Goal: Transaction & Acquisition: Purchase product/service

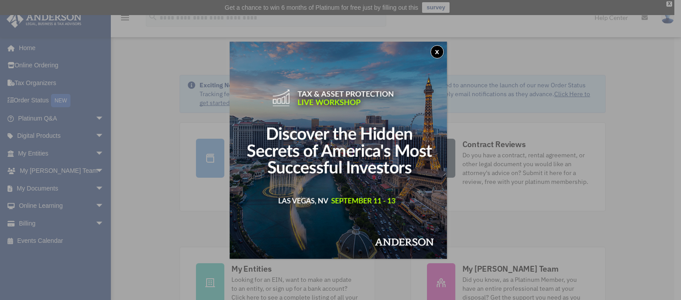
click at [439, 50] on button "x" at bounding box center [436, 51] width 13 height 13
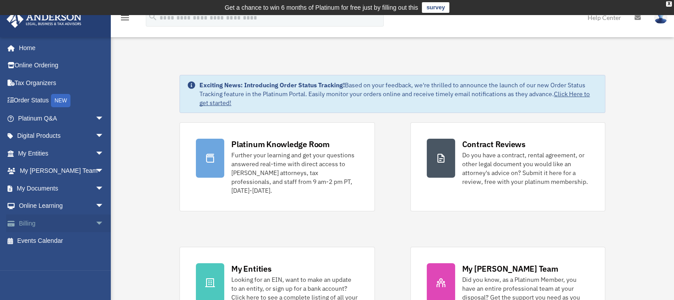
click at [26, 221] on link "Billing arrow_drop_down" at bounding box center [61, 224] width 111 height 18
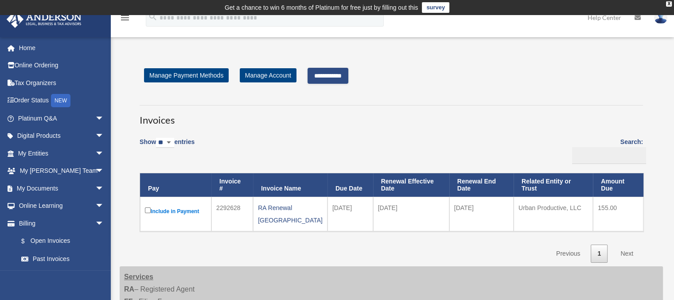
click at [336, 72] on input "**********" at bounding box center [328, 76] width 41 height 16
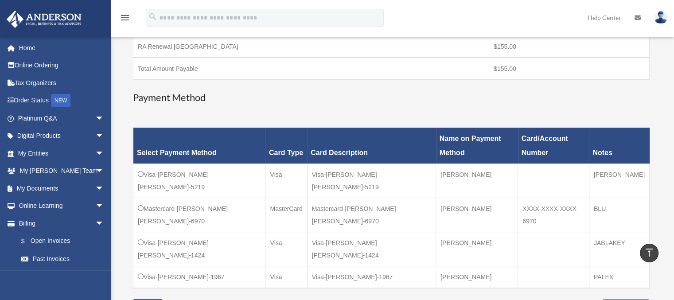
scroll to position [184, 0]
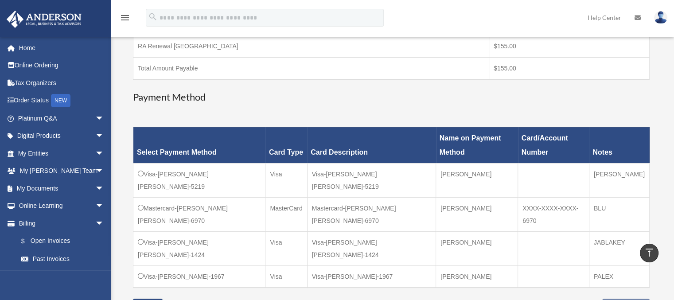
click at [144, 177] on td "Visa-Beatriz Alejandra-Uranga-5219" at bounding box center [199, 180] width 132 height 34
click at [218, 269] on div "Select Payment Method Card Type Card Description Name on Payment Method Card/Ac…" at bounding box center [391, 208] width 517 height 182
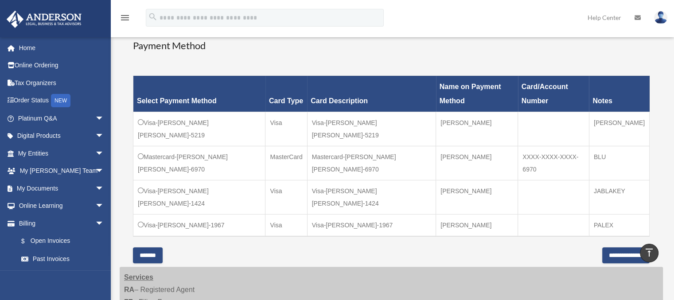
scroll to position [238, 0]
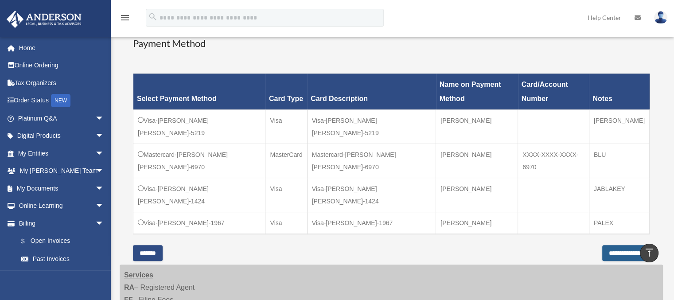
click at [615, 245] on input "**********" at bounding box center [625, 253] width 47 height 16
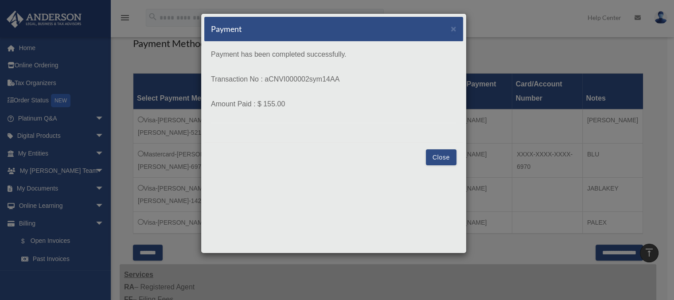
click at [433, 157] on button "Close" at bounding box center [441, 157] width 31 height 16
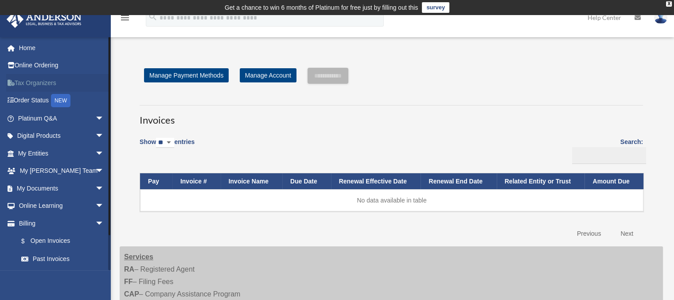
click at [47, 87] on link "Tax Organizers" at bounding box center [61, 83] width 111 height 18
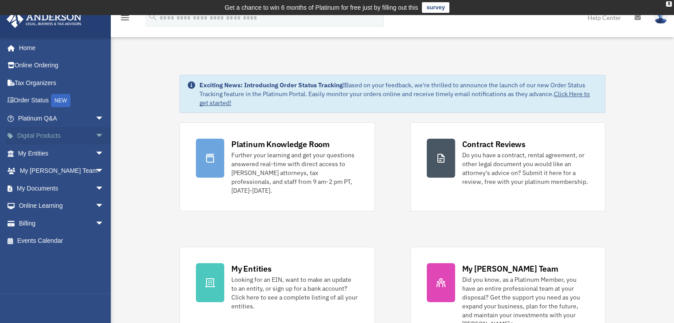
click at [21, 132] on link "Digital Products arrow_drop_down" at bounding box center [61, 136] width 111 height 18
